Goal: Check status: Check status

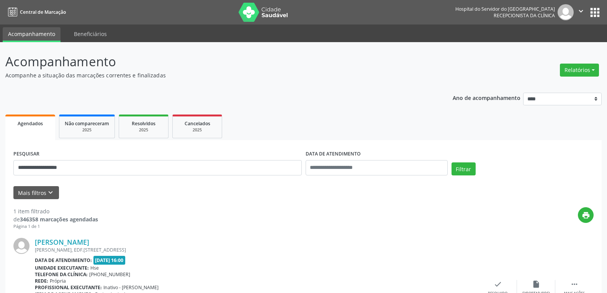
click at [256, 4] on img at bounding box center [264, 12] width 50 height 19
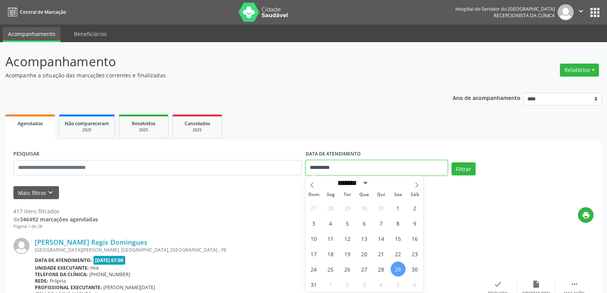
drag, startPoint x: 340, startPoint y: 169, endPoint x: 267, endPoint y: 168, distance: 72.8
click at [267, 168] on div "**********" at bounding box center [303, 164] width 584 height 33
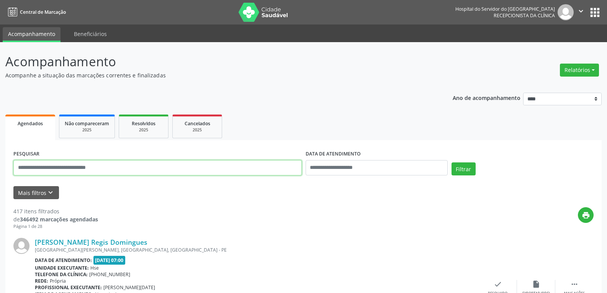
click at [241, 169] on input "text" at bounding box center [157, 167] width 288 height 15
click at [83, 170] on input "text" at bounding box center [157, 167] width 288 height 15
paste input "**********"
type input "**********"
click at [451, 162] on button "Filtrar" at bounding box center [463, 168] width 24 height 13
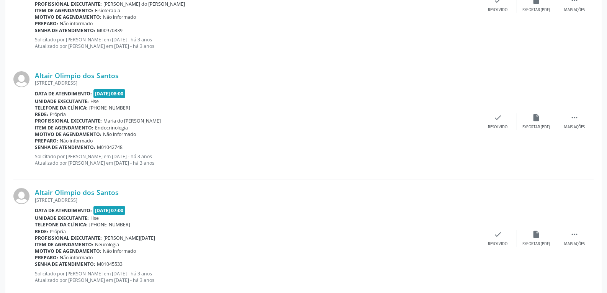
scroll to position [1726, 0]
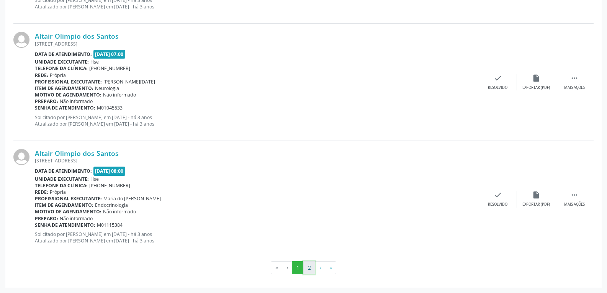
click at [310, 269] on button "2" at bounding box center [309, 267] width 12 height 13
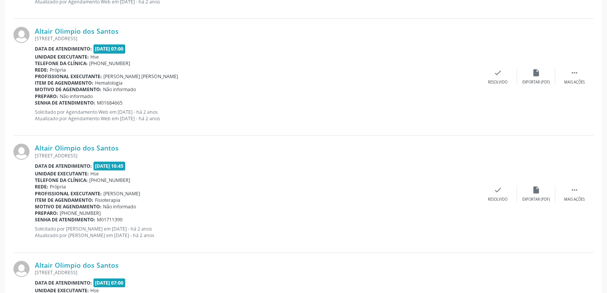
scroll to position [1486, 0]
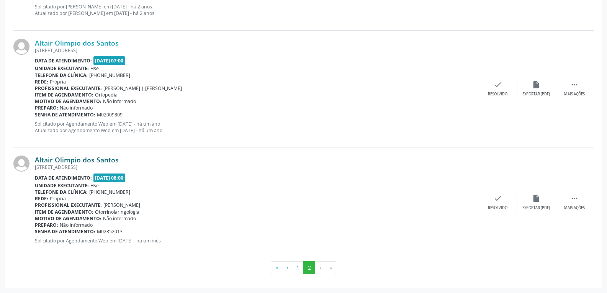
click at [82, 159] on link "Altair Olimpio dos Santos" at bounding box center [77, 159] width 84 height 8
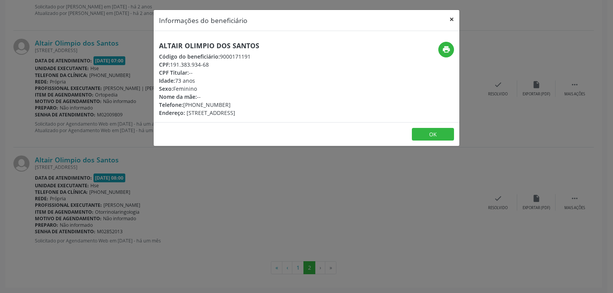
click at [448, 21] on button "×" at bounding box center [451, 19] width 15 height 19
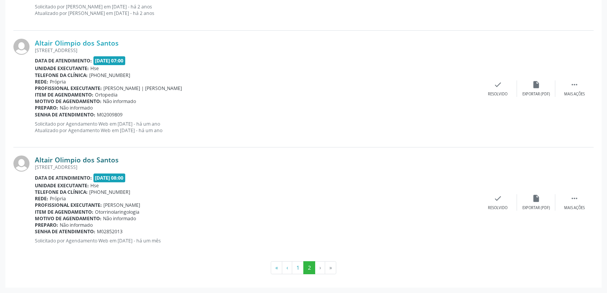
click at [60, 156] on link "Altair Olimpio dos Santos" at bounding box center [77, 159] width 84 height 8
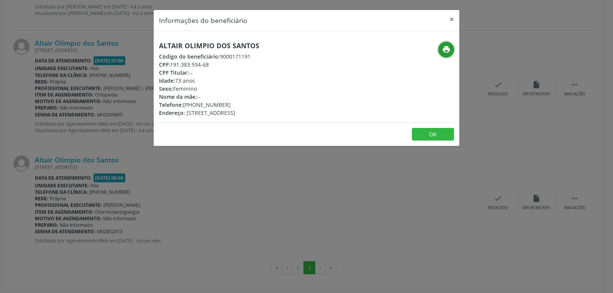
click at [445, 49] on icon "print" at bounding box center [446, 49] width 8 height 8
drag, startPoint x: 171, startPoint y: 63, endPoint x: 242, endPoint y: 66, distance: 71.7
click at [242, 66] on div "CPF: 191.383.934-68" at bounding box center [209, 64] width 100 height 8
copy div "191.383.934-68"
drag, startPoint x: 195, startPoint y: 105, endPoint x: 258, endPoint y: 100, distance: 63.7
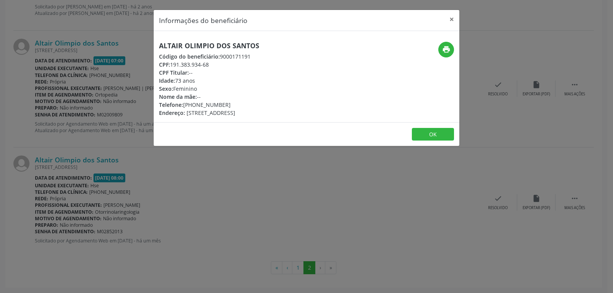
click at [258, 101] on div "Telefone: [PHONE_NUMBER]" at bounding box center [209, 105] width 100 height 8
copy div "98578-9005"
click at [451, 20] on button "×" at bounding box center [451, 19] width 15 height 19
